Goal: Task Accomplishment & Management: Use online tool/utility

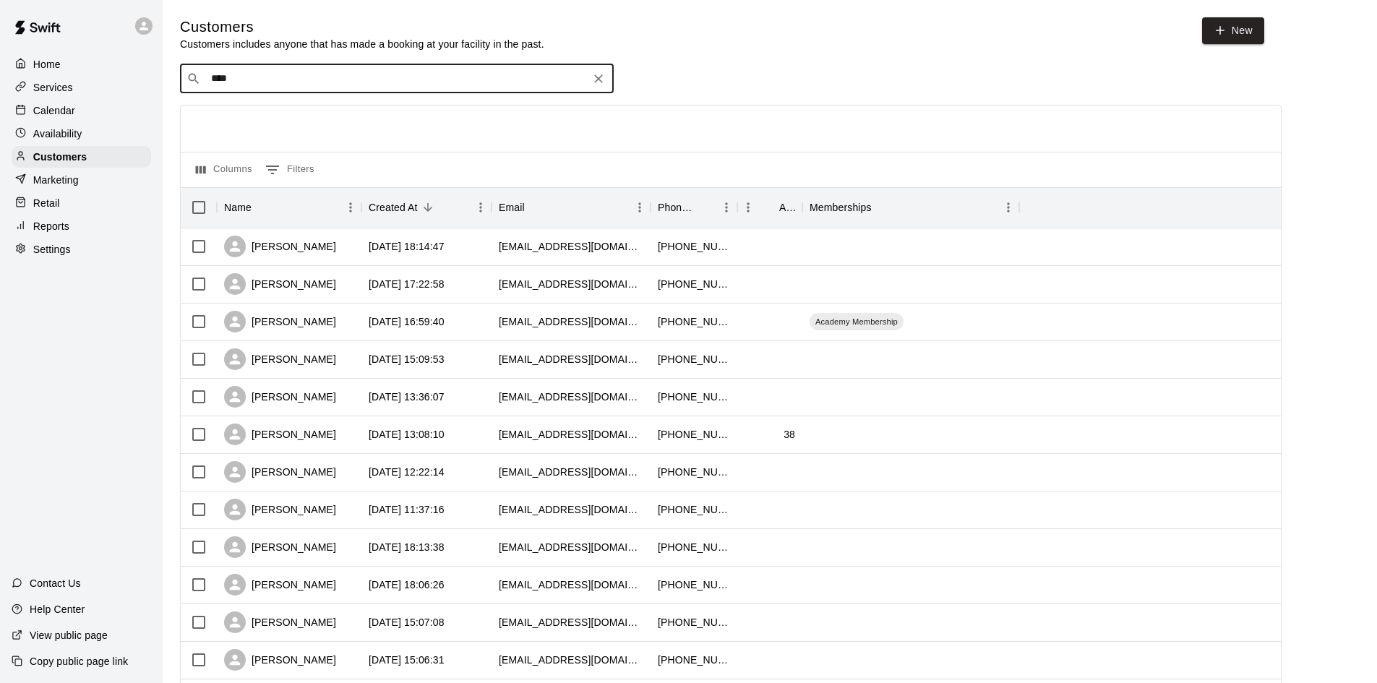
type input "*****"
click at [317, 119] on div "[PERSON_NAME] [EMAIL_ADDRESS][DOMAIN_NAME]" at bounding box center [411, 118] width 382 height 31
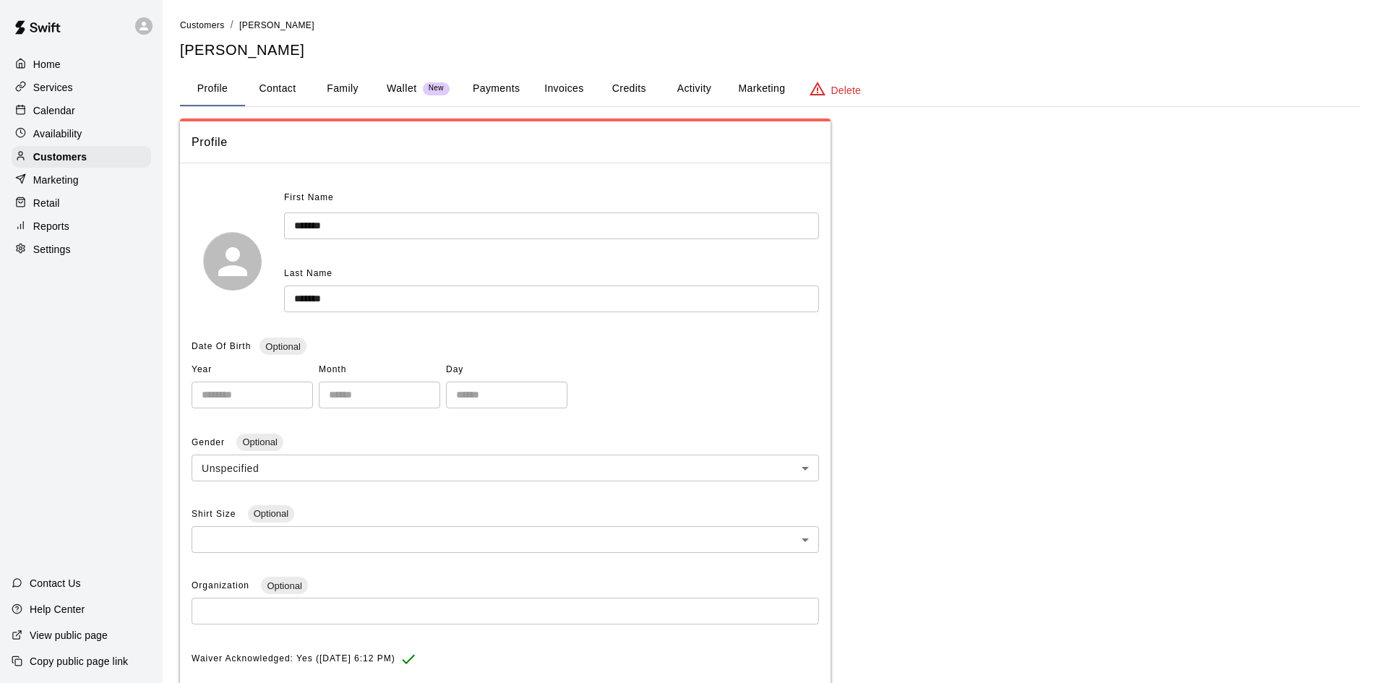
click at [507, 86] on button "Payments" at bounding box center [496, 89] width 70 height 35
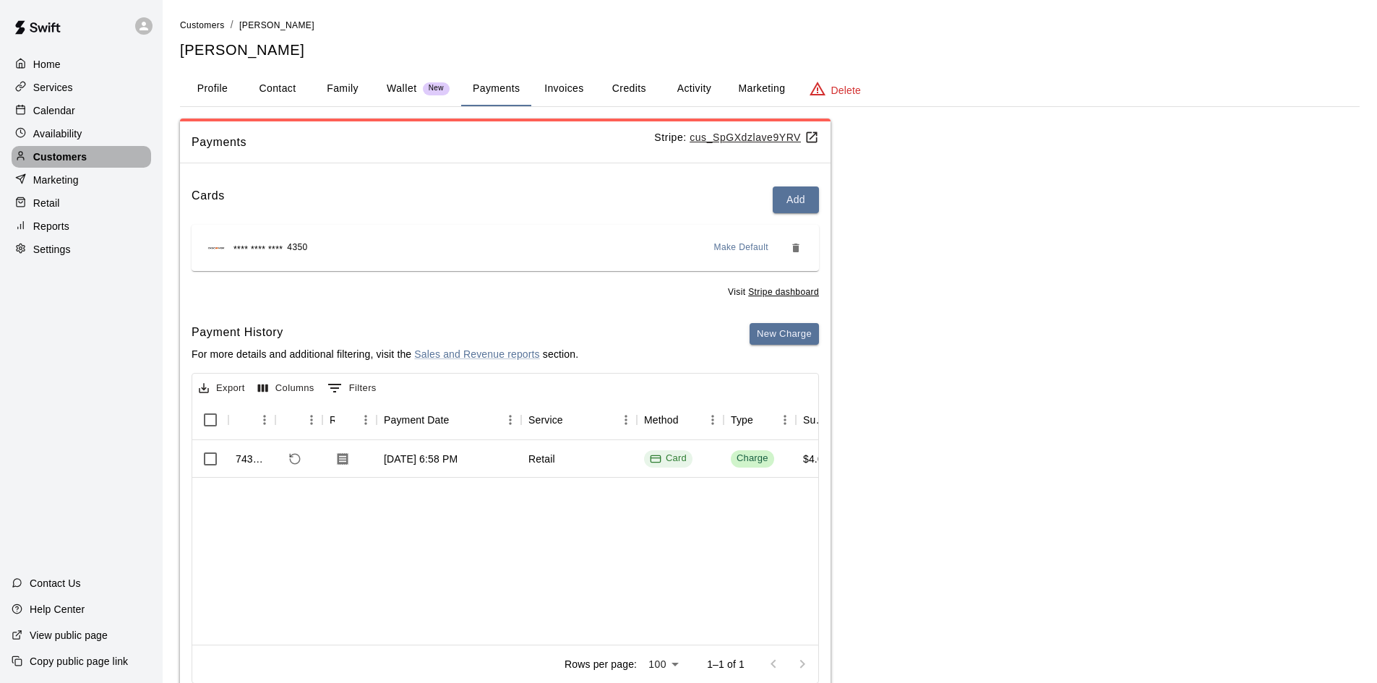
click at [66, 156] on p "Customers" at bounding box center [59, 157] width 53 height 14
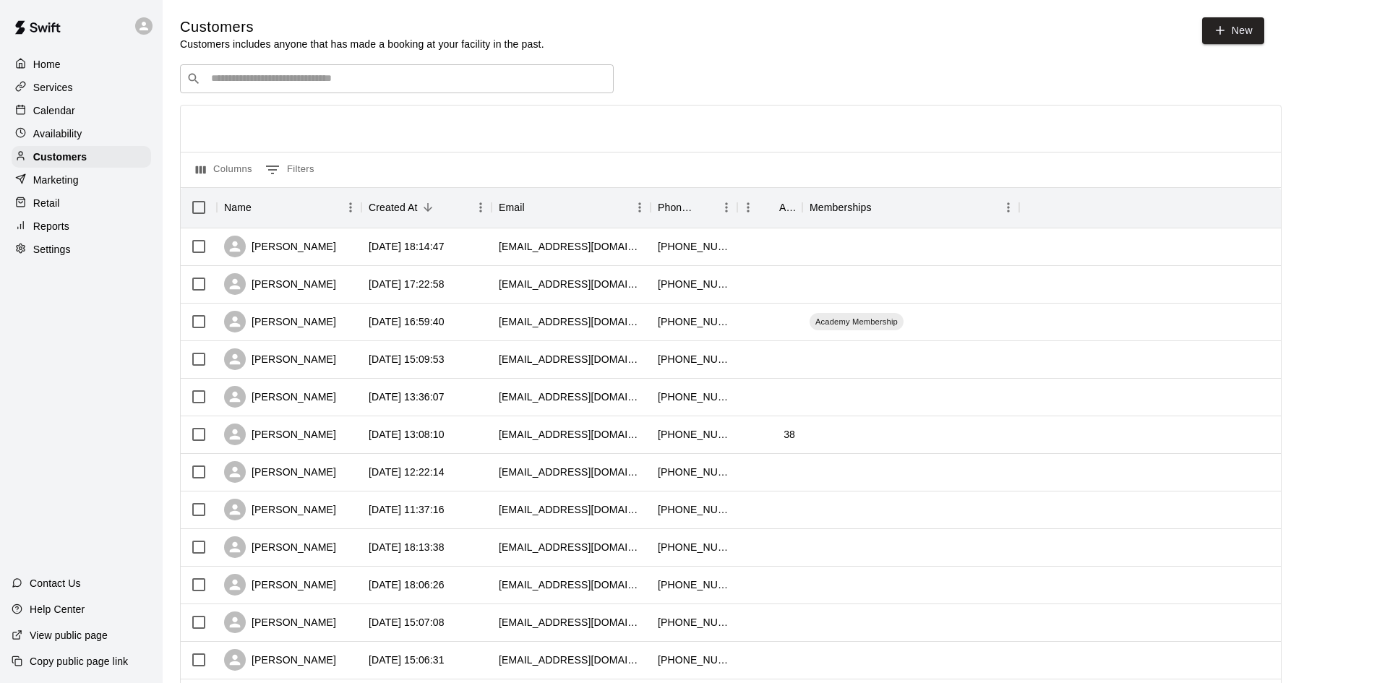
click at [353, 71] on div "​ ​" at bounding box center [397, 78] width 434 height 29
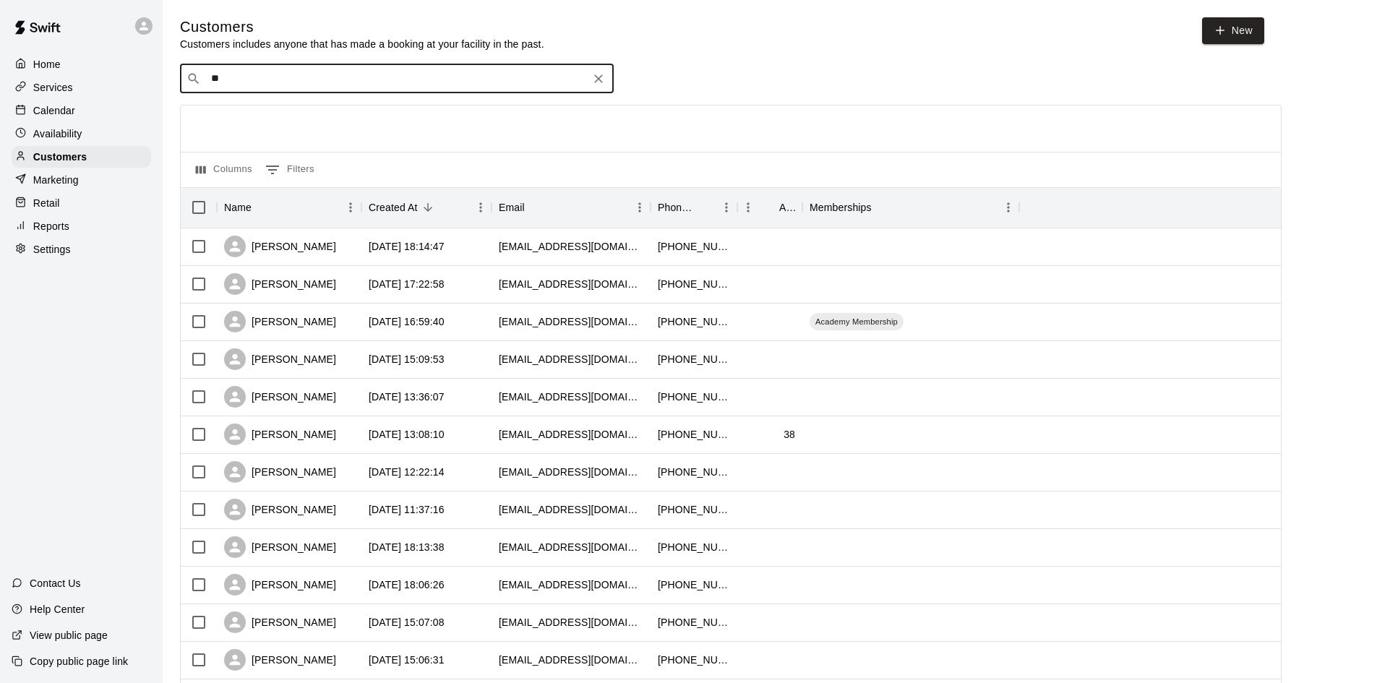
type input "***"
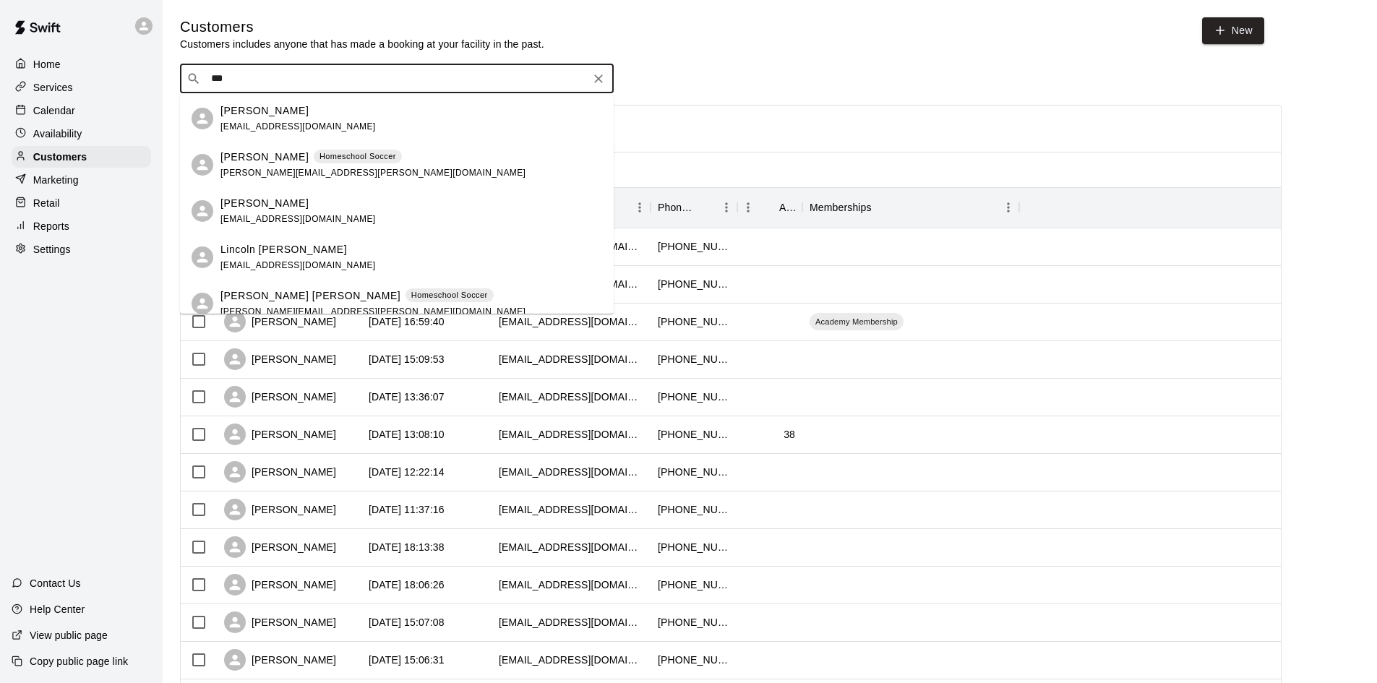
click at [251, 250] on p "Lincoln [PERSON_NAME]" at bounding box center [283, 249] width 126 height 15
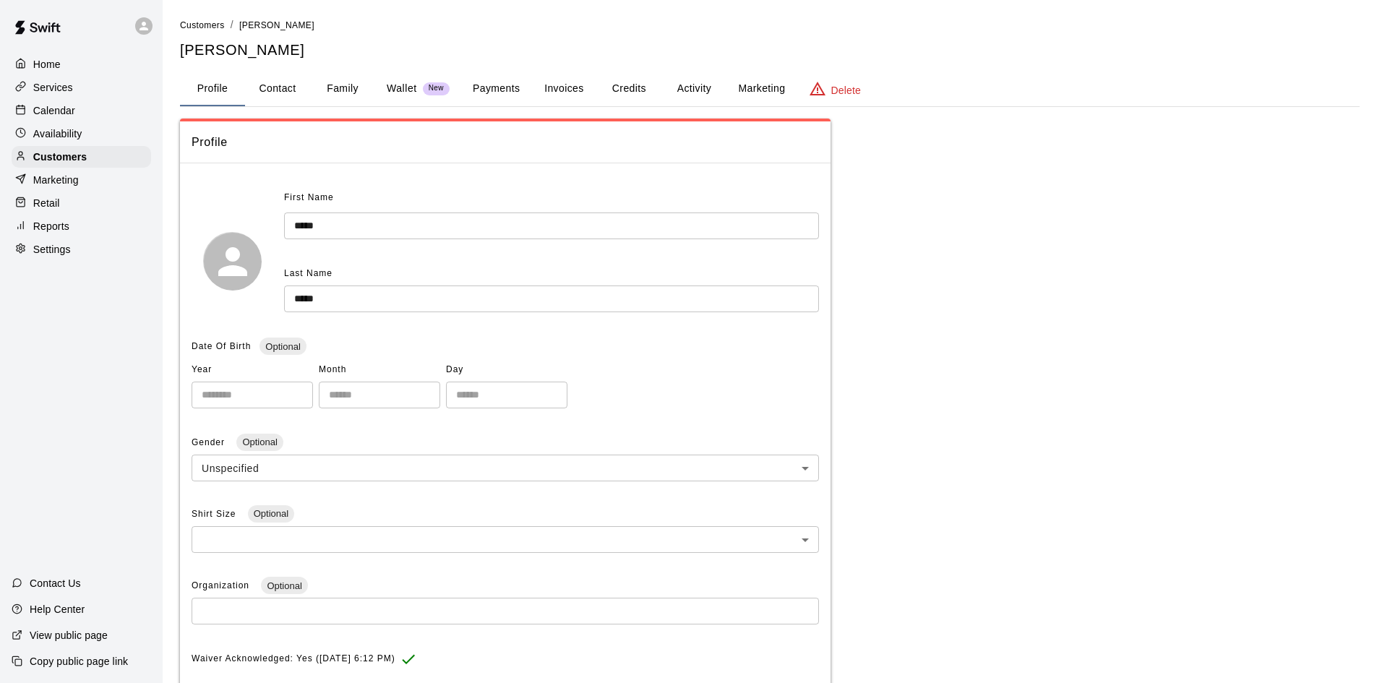
click at [507, 85] on button "Payments" at bounding box center [496, 89] width 70 height 35
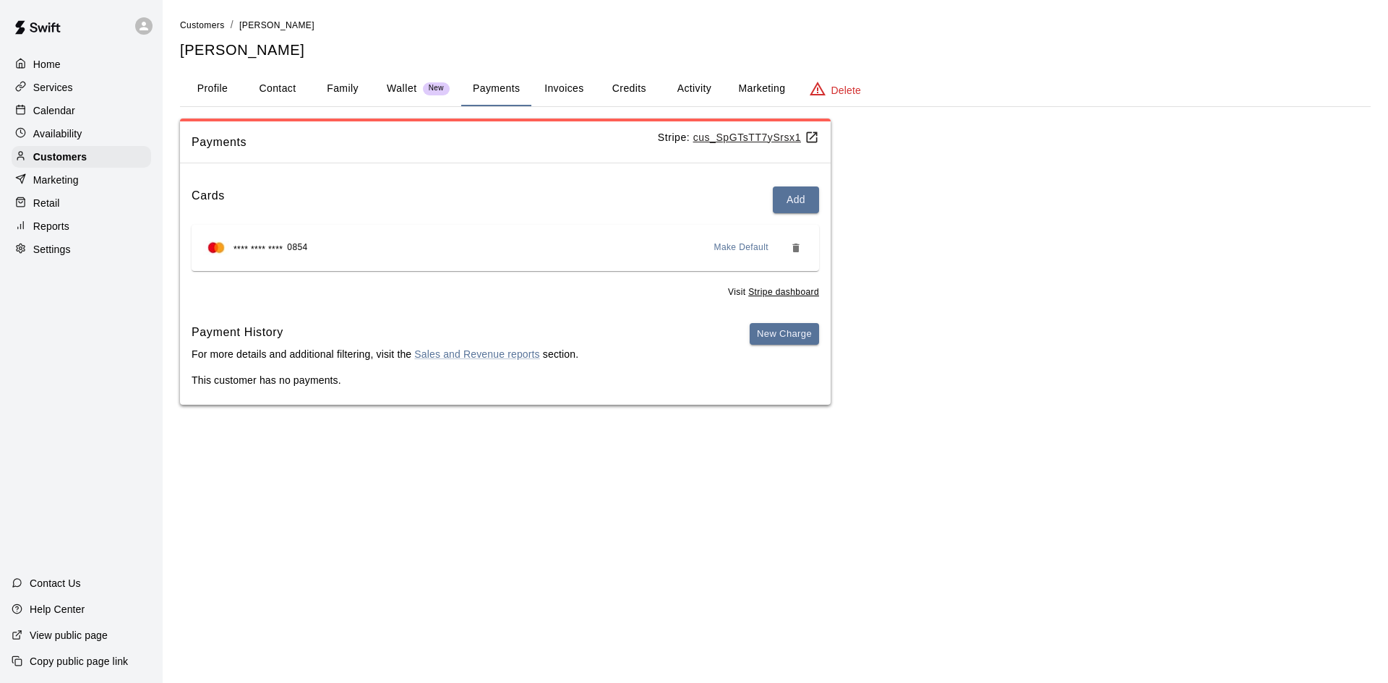
click at [43, 59] on p "Home" at bounding box center [46, 64] width 27 height 14
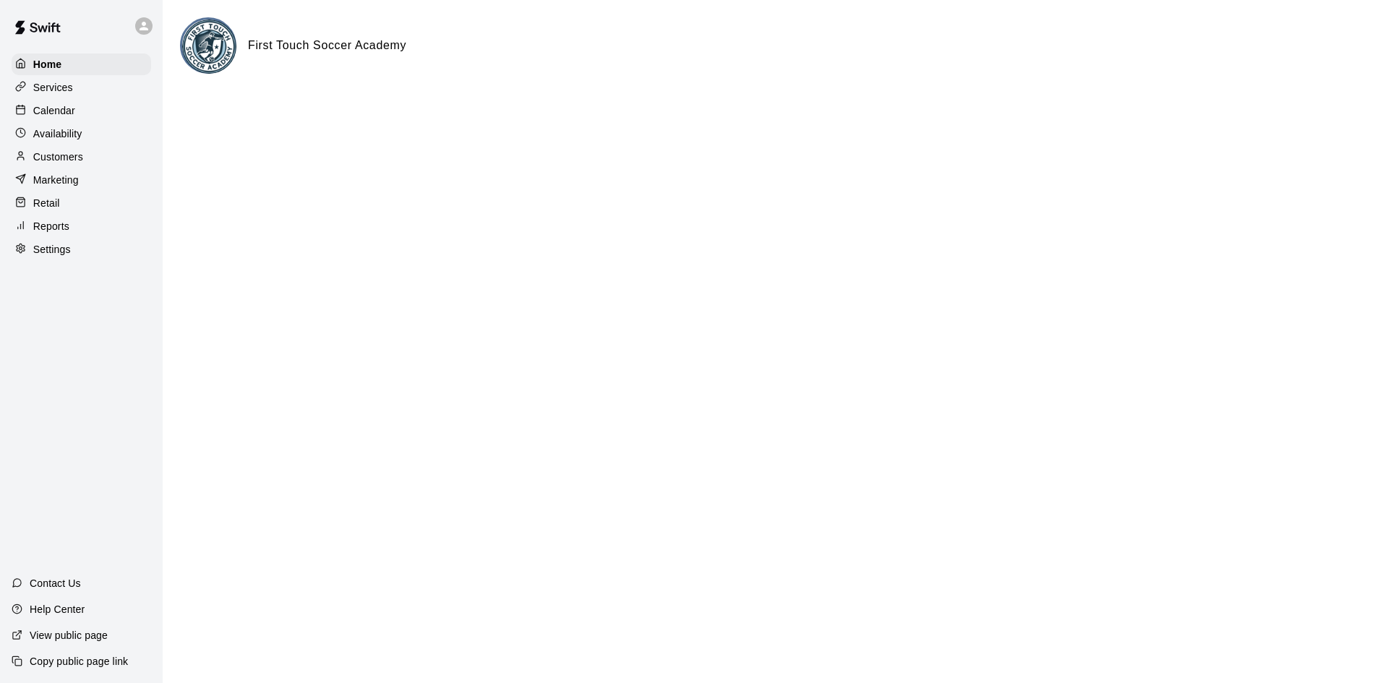
click at [56, 161] on p "Customers" at bounding box center [58, 157] width 50 height 14
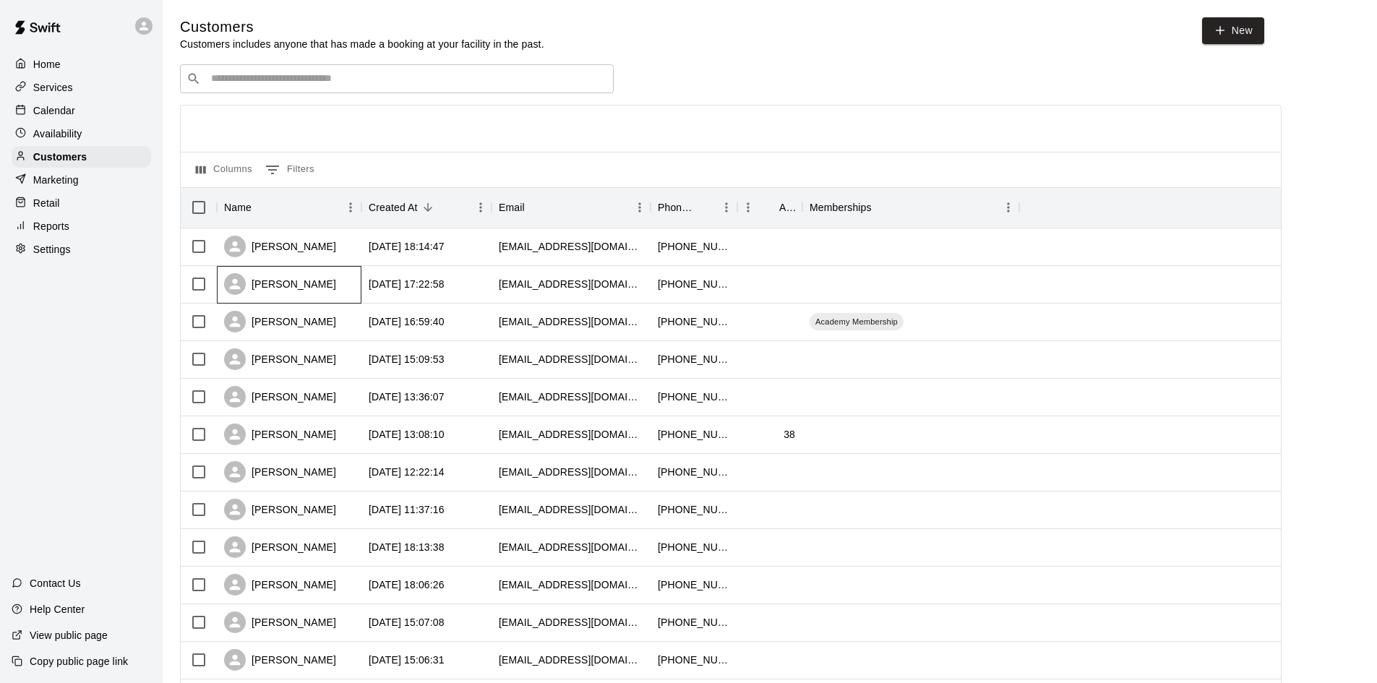
click at [280, 284] on div "[PERSON_NAME]" at bounding box center [280, 284] width 112 height 22
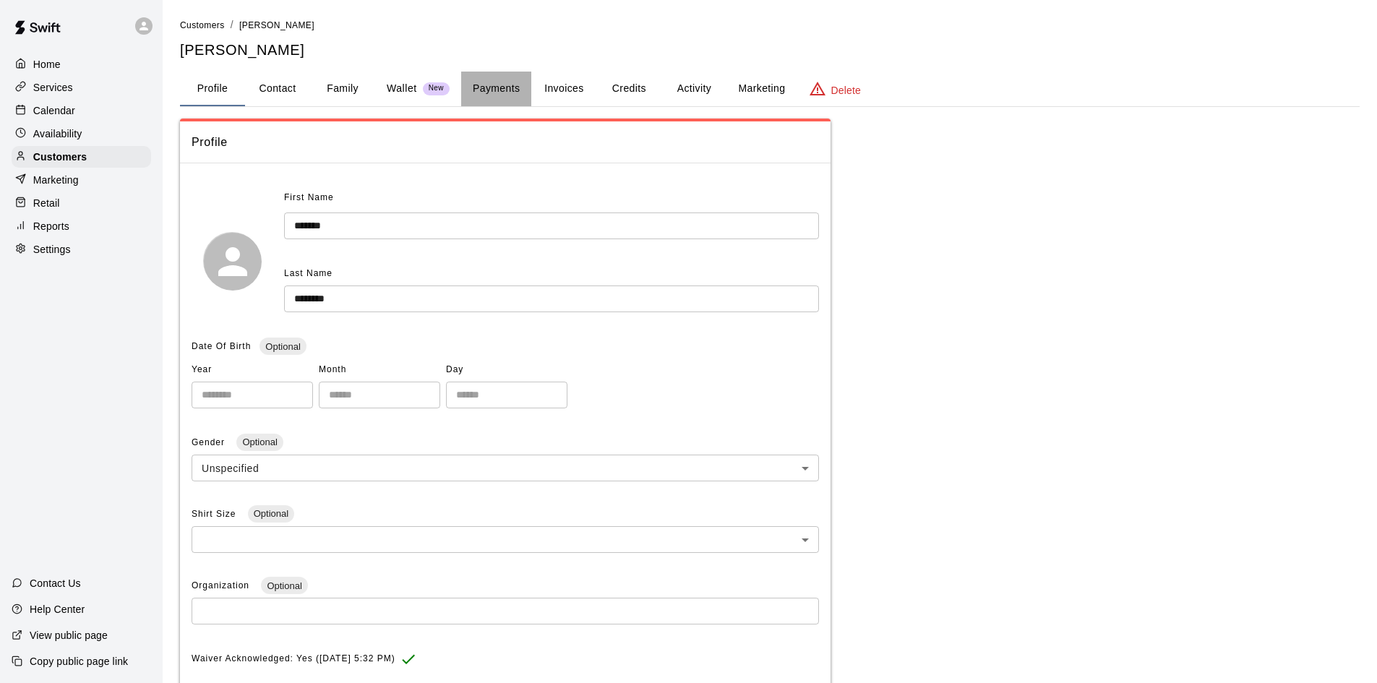
click at [491, 80] on button "Payments" at bounding box center [496, 89] width 70 height 35
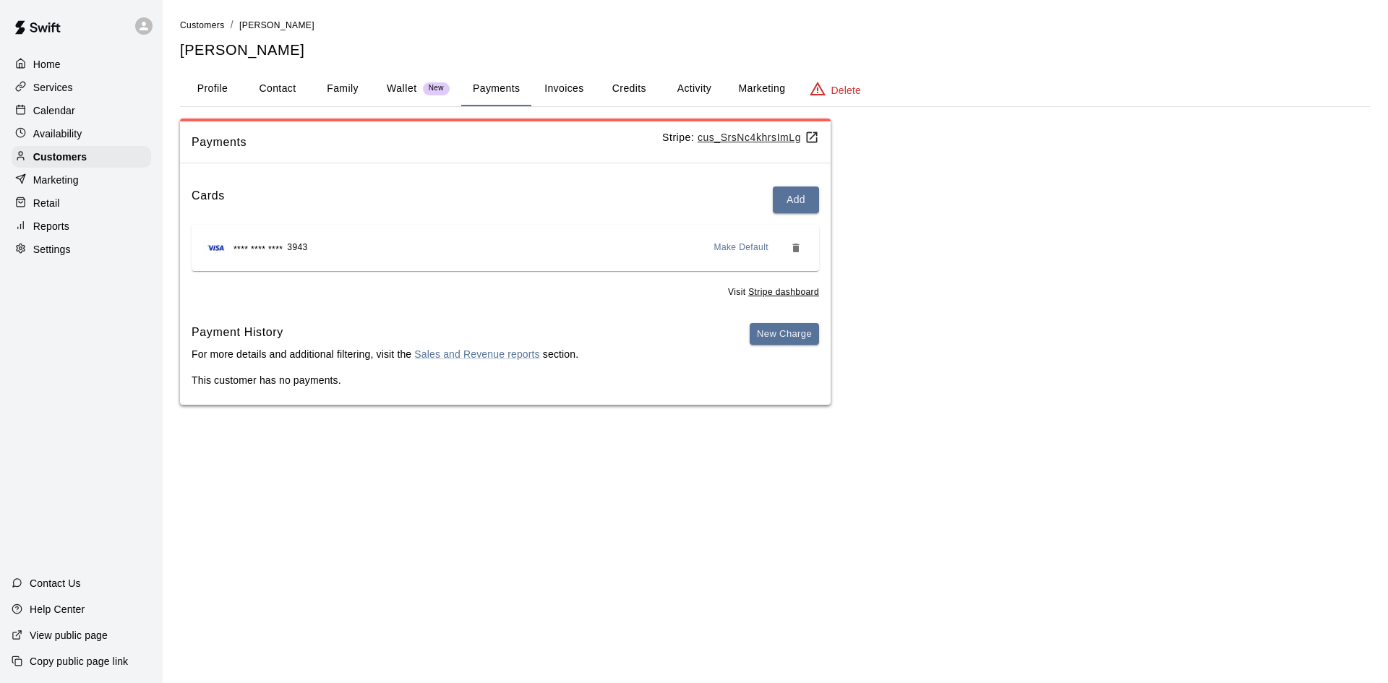
click at [232, 92] on button "Profile" at bounding box center [212, 89] width 65 height 35
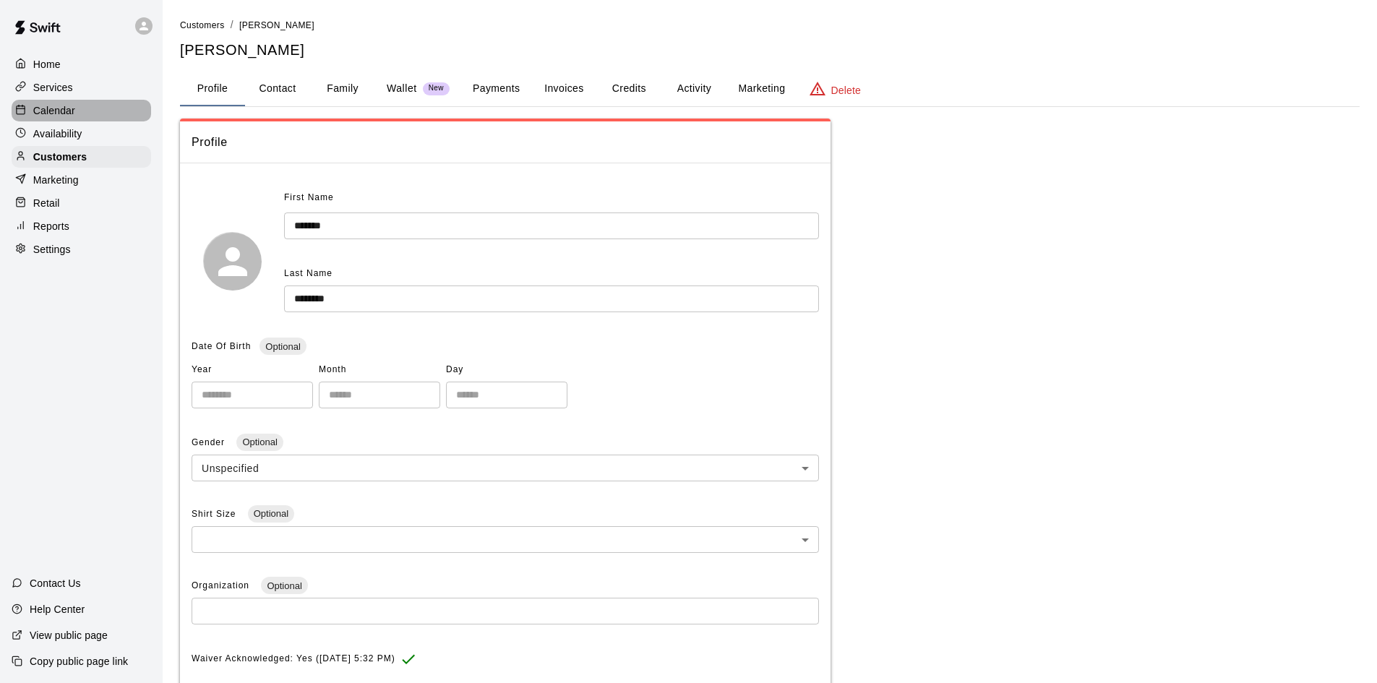
click at [48, 107] on p "Calendar" at bounding box center [54, 110] width 42 height 14
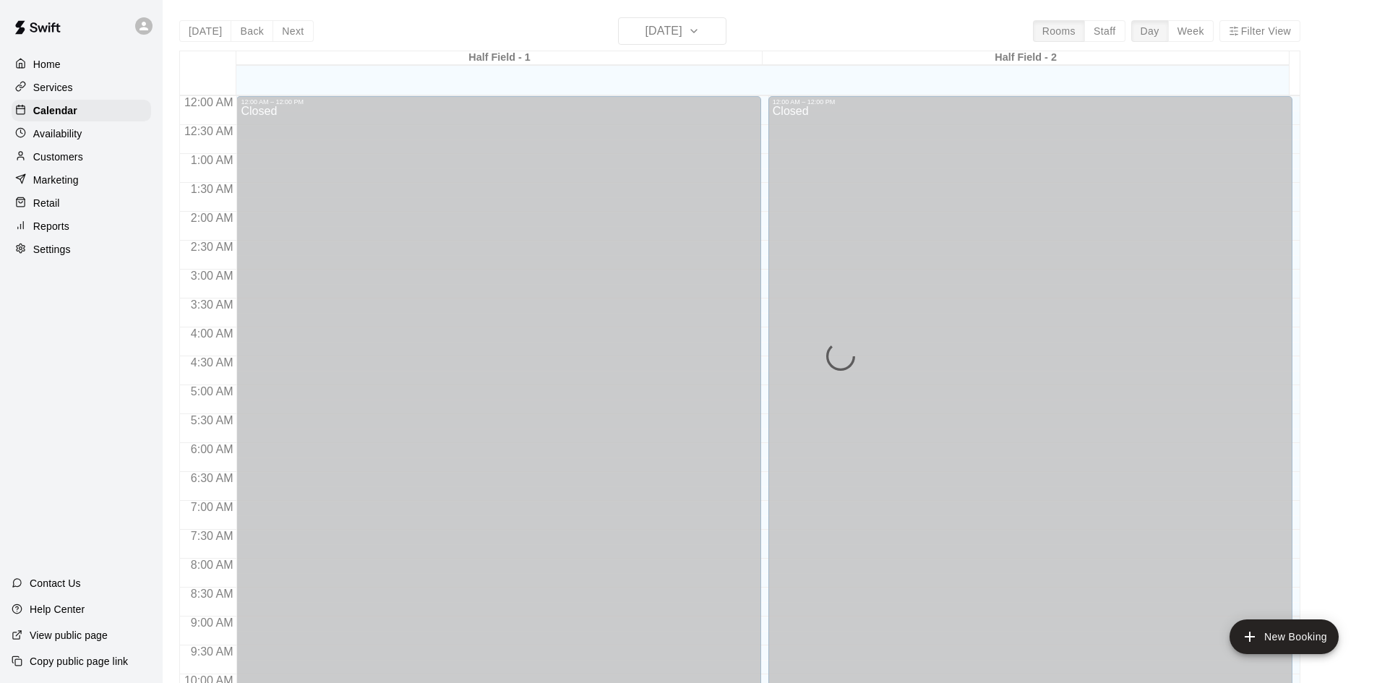
scroll to position [741, 0]
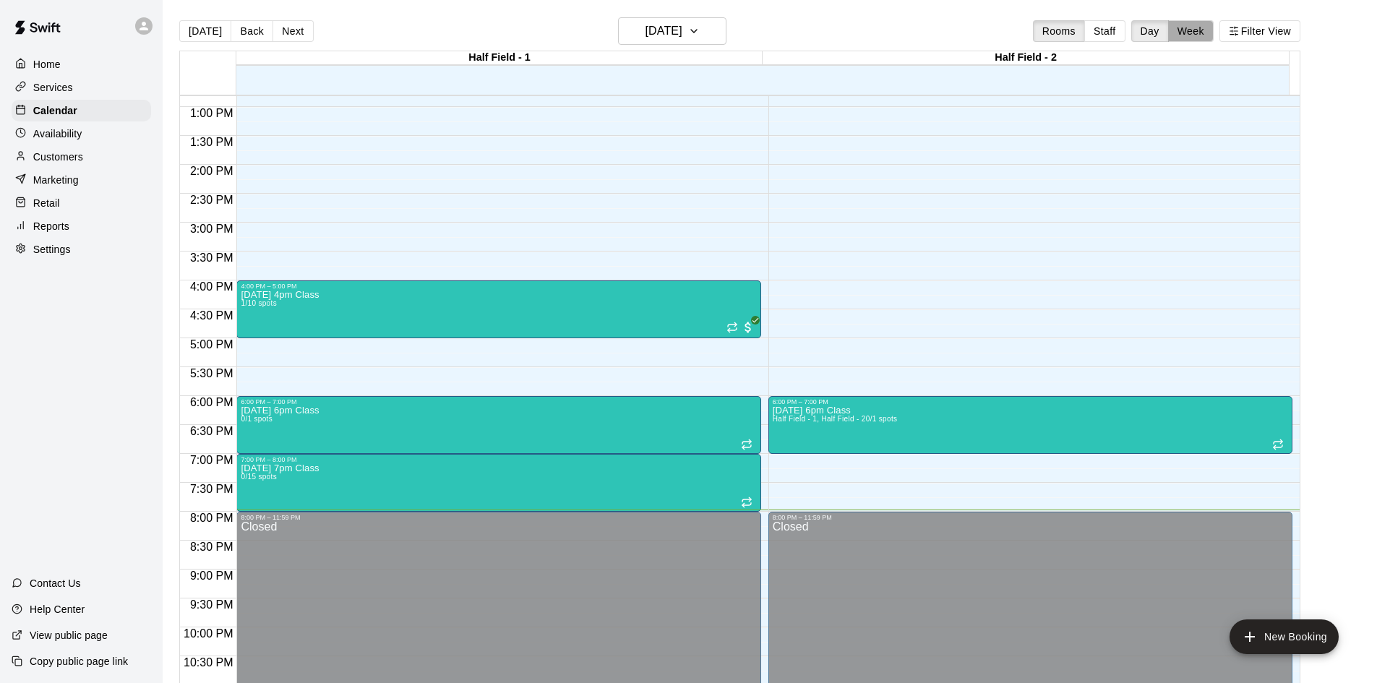
click at [1189, 30] on button "Week" at bounding box center [1191, 31] width 46 height 22
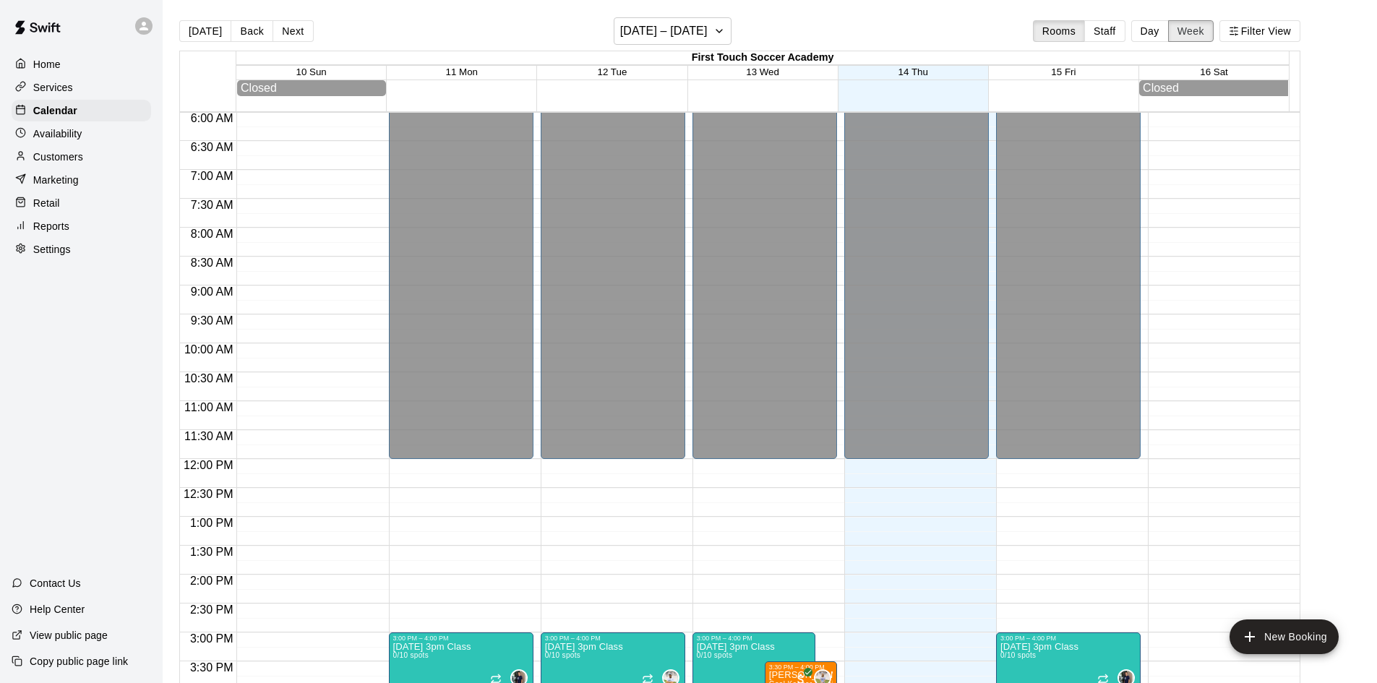
scroll to position [729, 0]
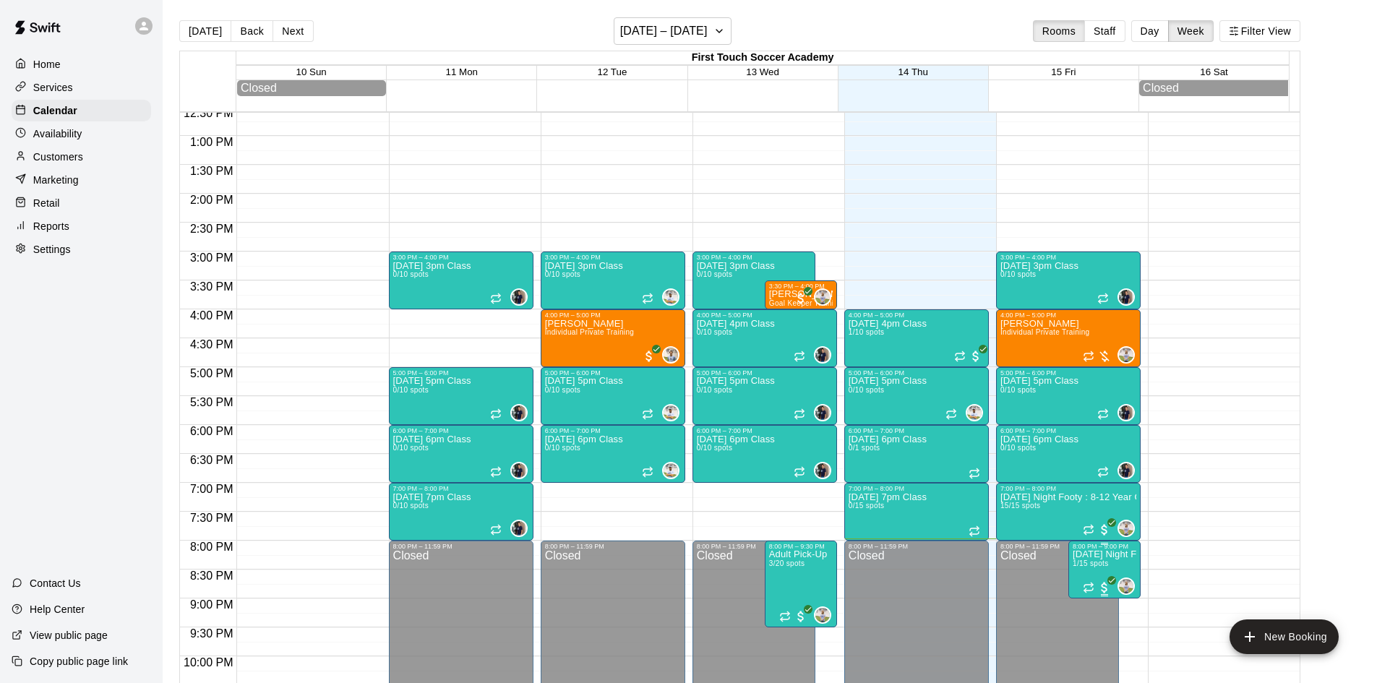
click at [1094, 550] on div "8:00 PM – 9:00 PM" at bounding box center [1105, 546] width 64 height 7
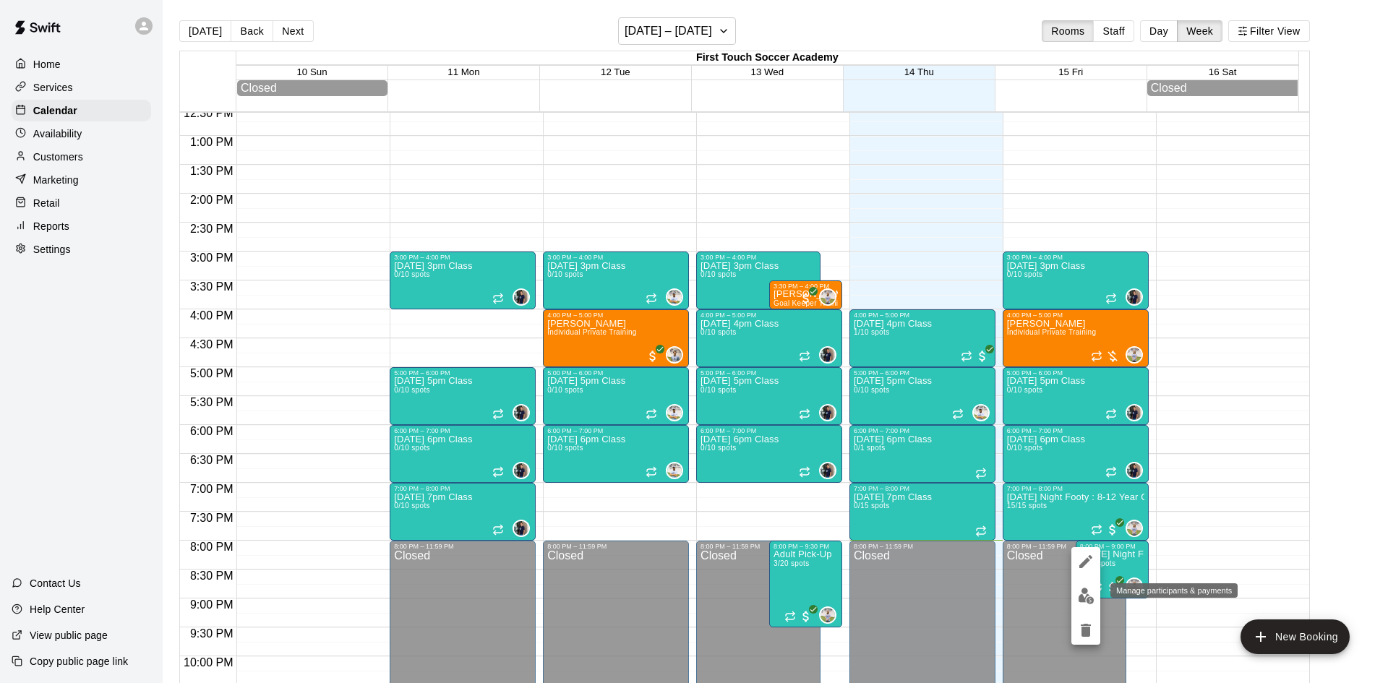
click at [1083, 596] on img "edit" at bounding box center [1086, 596] width 17 height 17
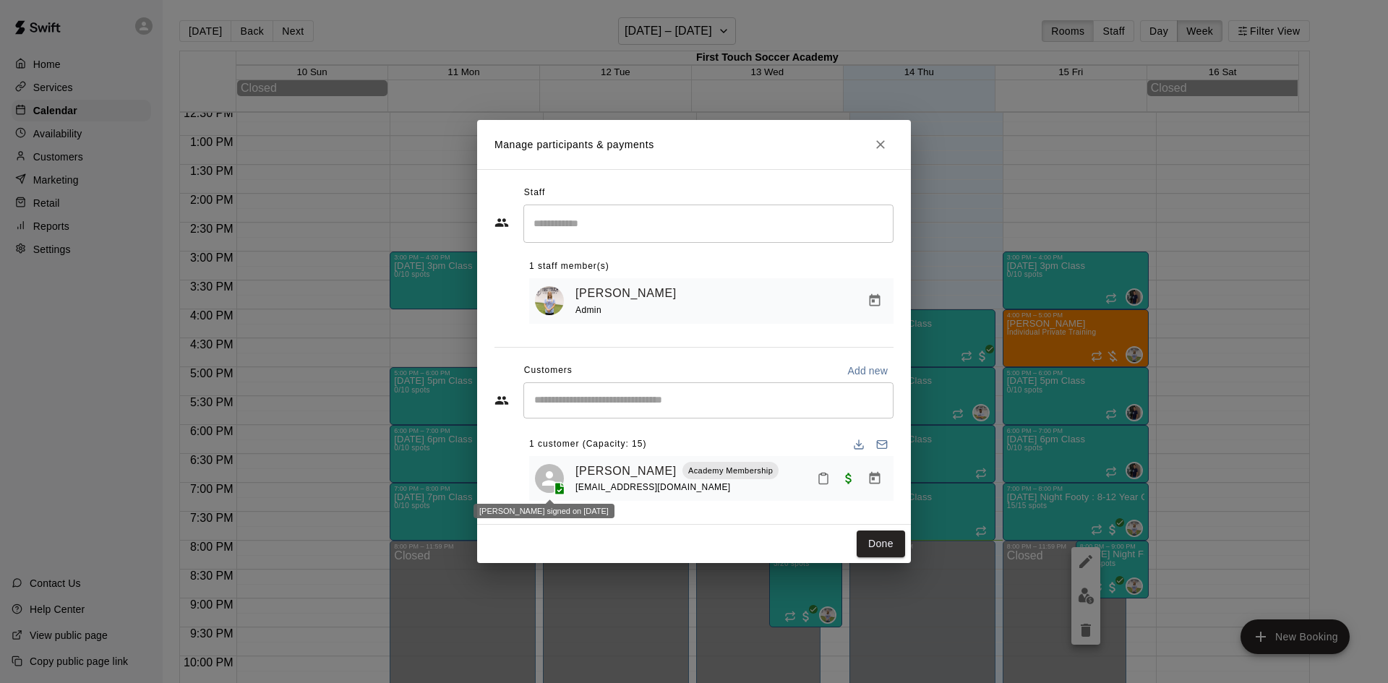
click at [551, 484] on span at bounding box center [559, 488] width 23 height 14
click at [614, 471] on link "[PERSON_NAME]" at bounding box center [625, 471] width 101 height 19
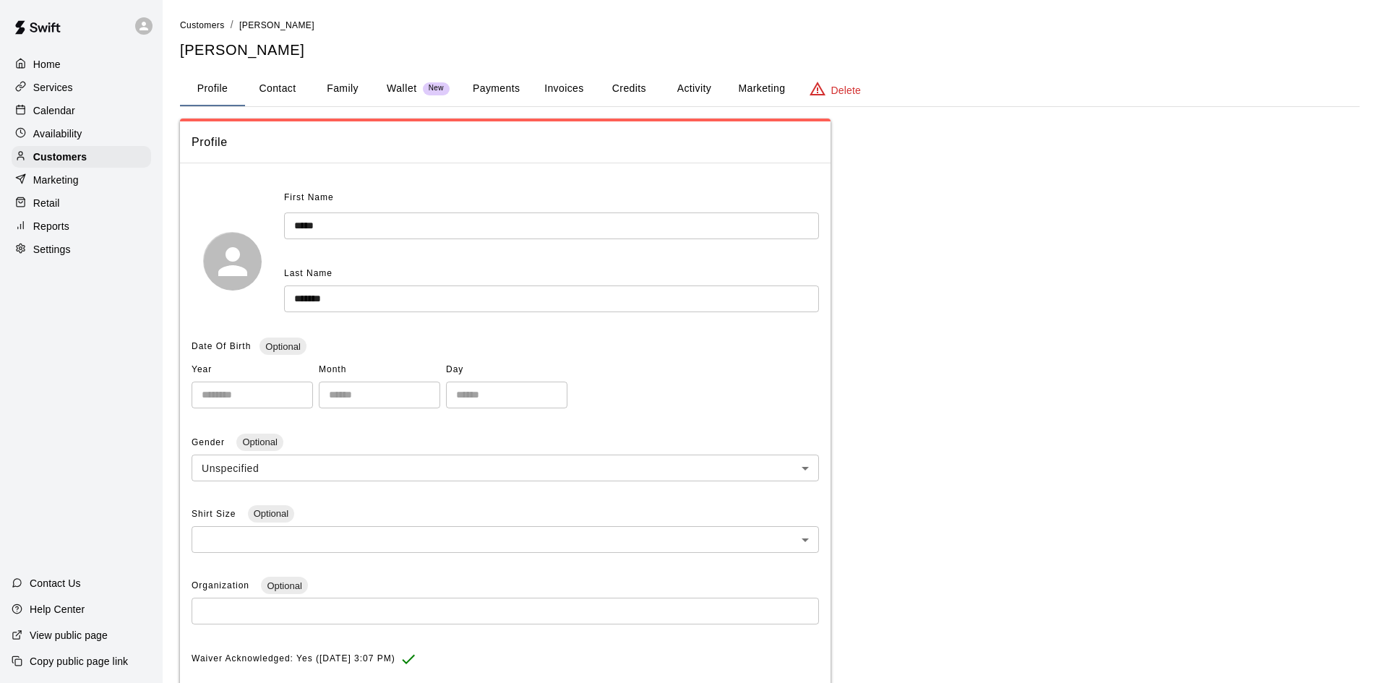
click at [338, 85] on button "Family" at bounding box center [342, 89] width 65 height 35
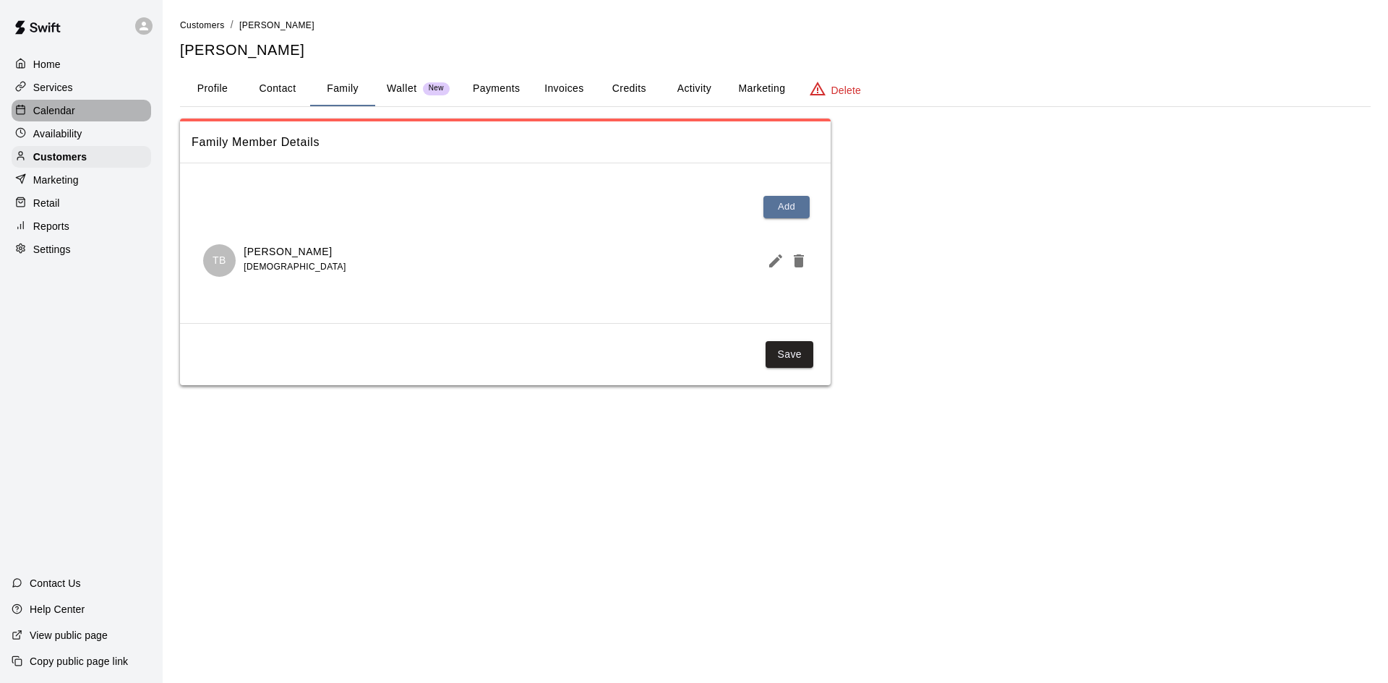
click at [43, 120] on div "Calendar" at bounding box center [81, 111] width 139 height 22
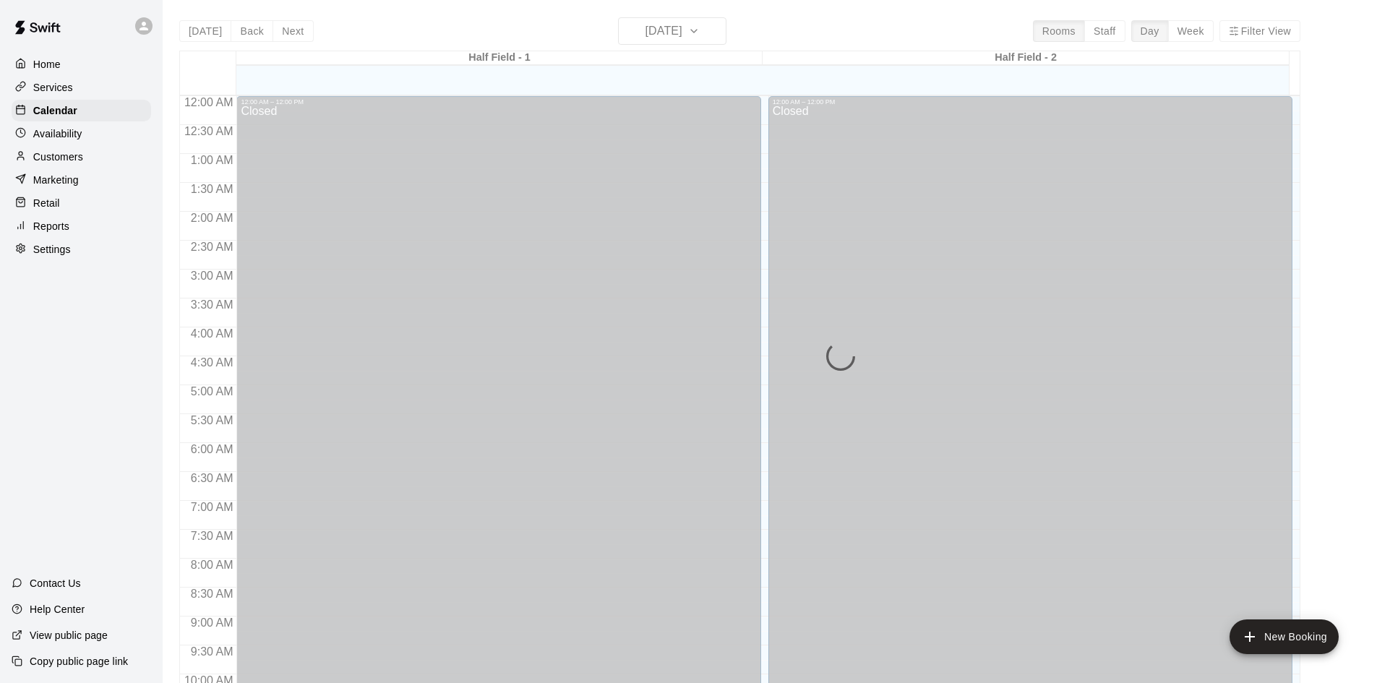
scroll to position [741, 0]
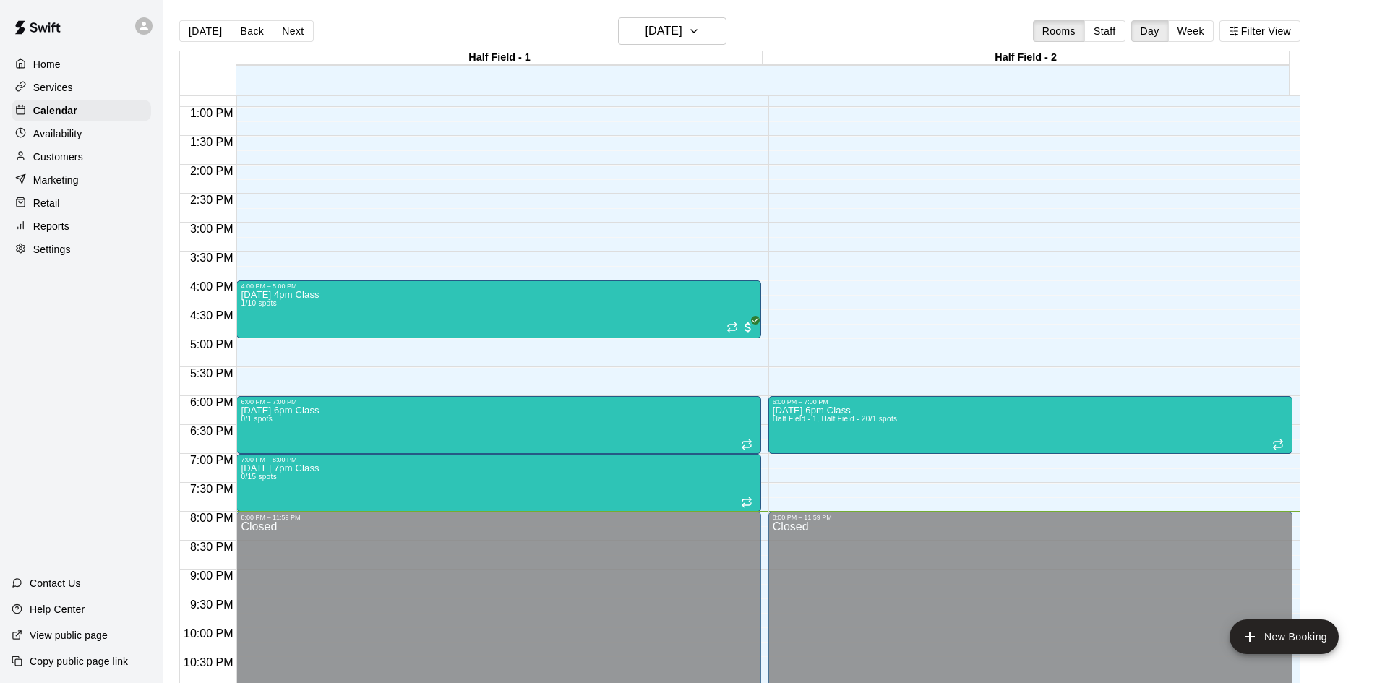
click at [1213, 32] on button "Week" at bounding box center [1191, 31] width 46 height 22
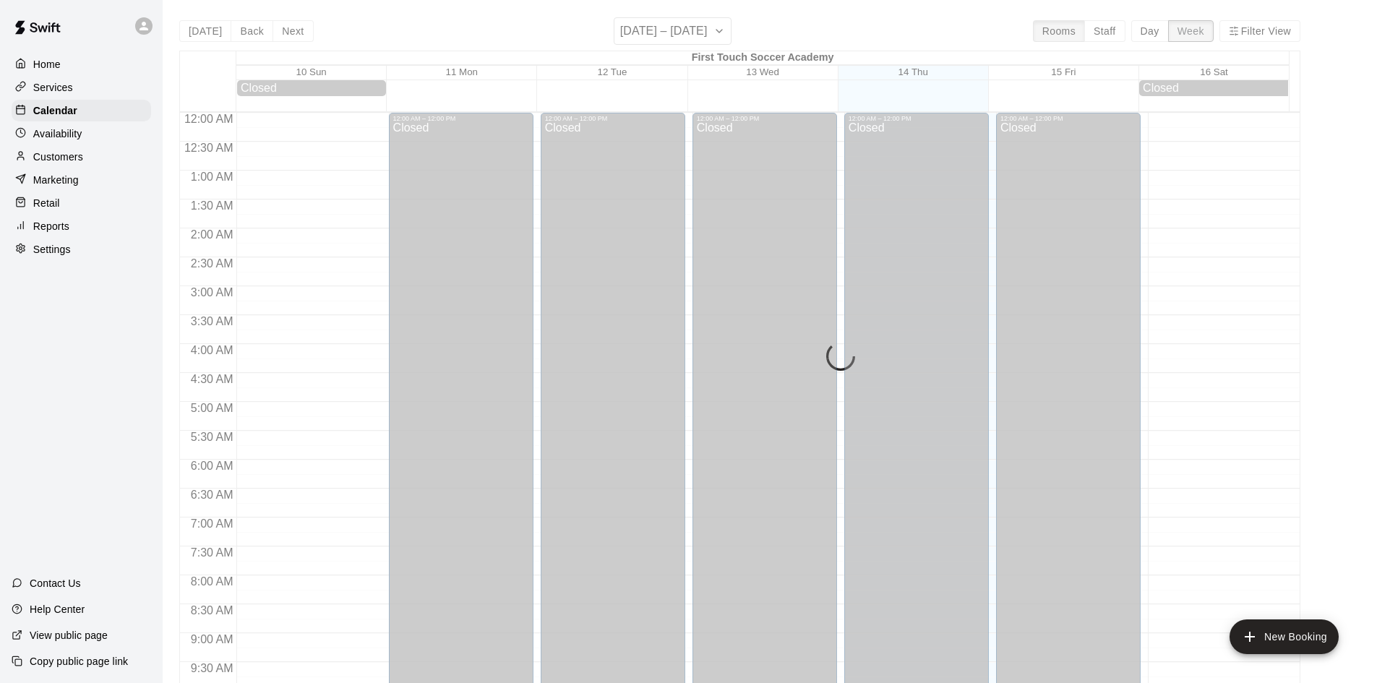
scroll to position [805, 0]
